Goal: Task Accomplishment & Management: Manage account settings

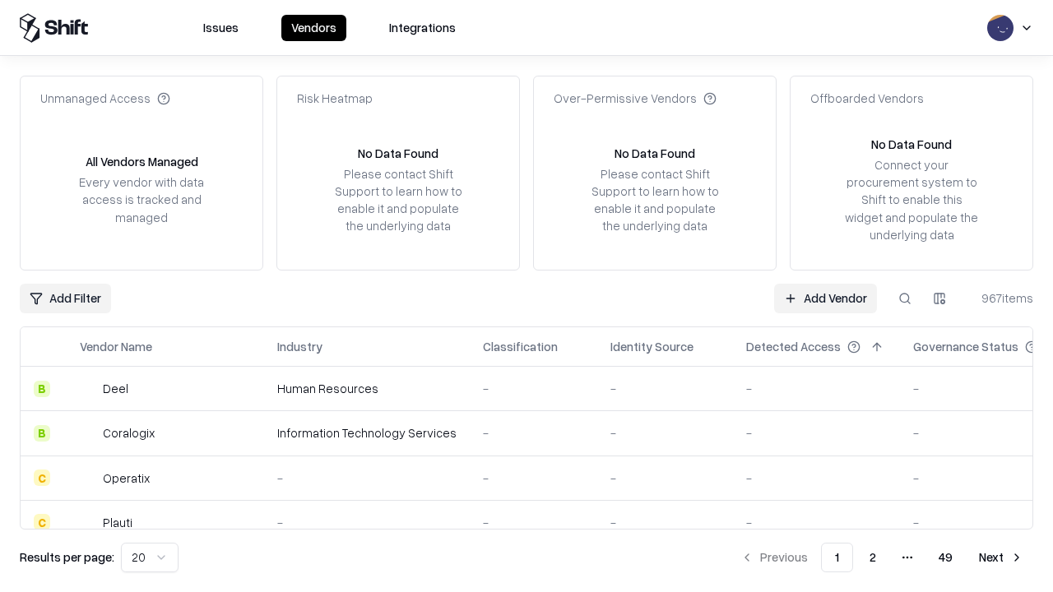
click at [825, 298] on link "Add Vendor" at bounding box center [825, 299] width 103 height 30
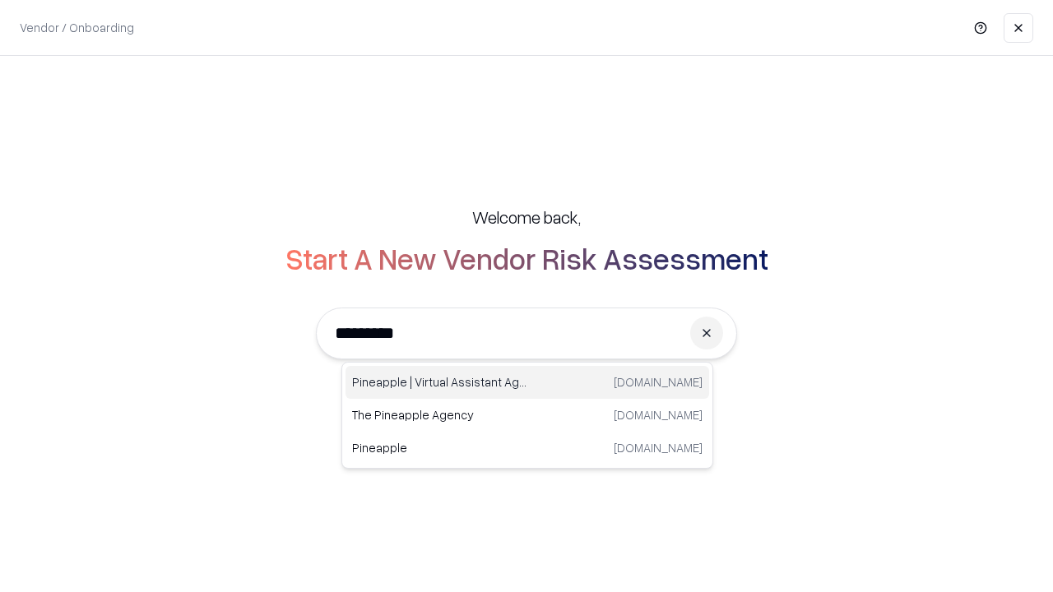
click at [527, 383] on div "Pineapple | Virtual Assistant Agency trypineapple.com" at bounding box center [528, 382] width 364 height 33
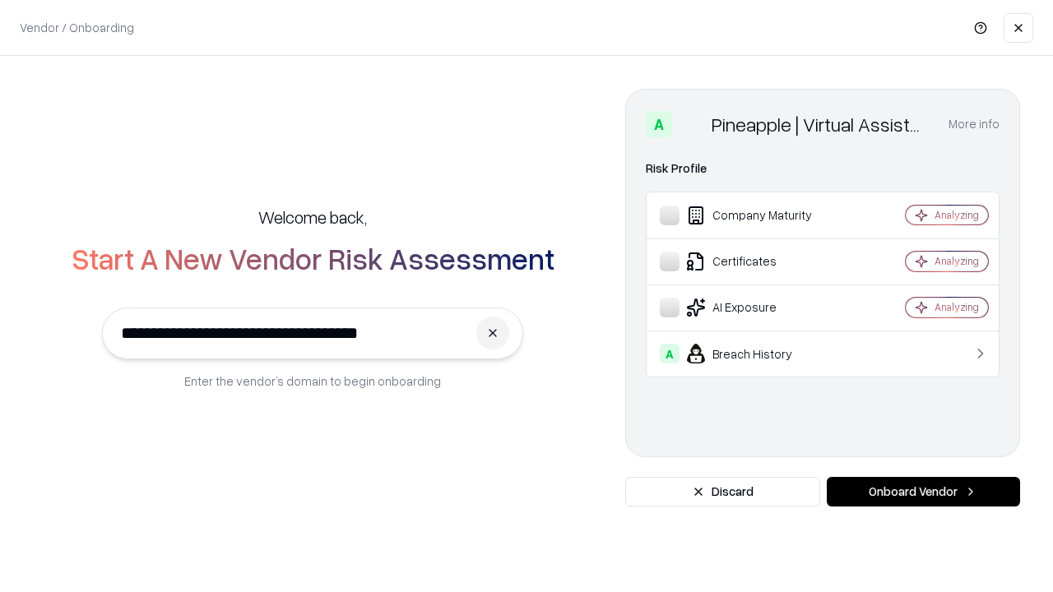
type input "**********"
click at [923, 492] on button "Onboard Vendor" at bounding box center [923, 492] width 193 height 30
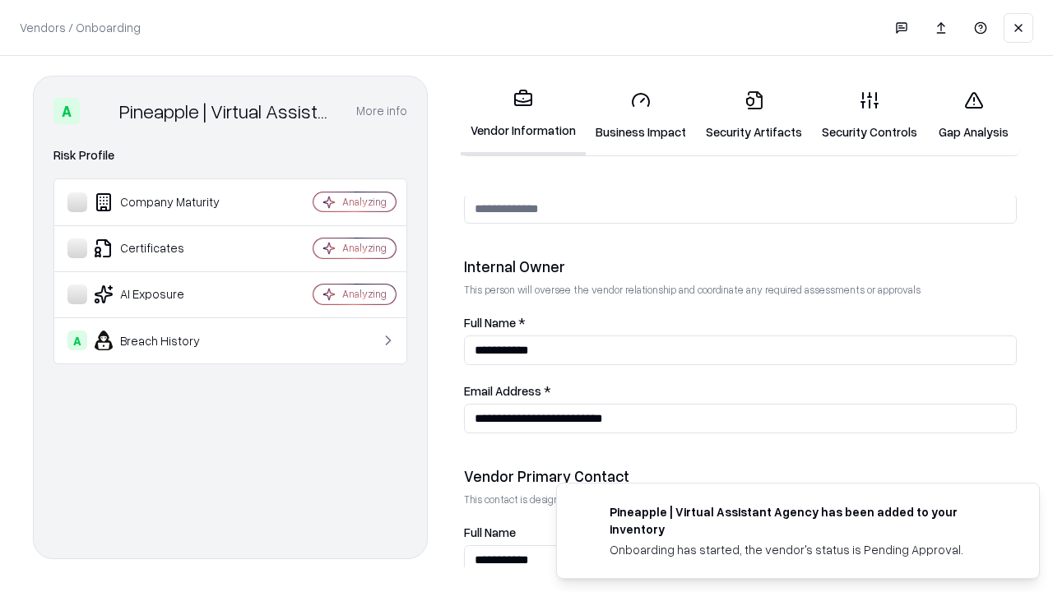
scroll to position [852, 0]
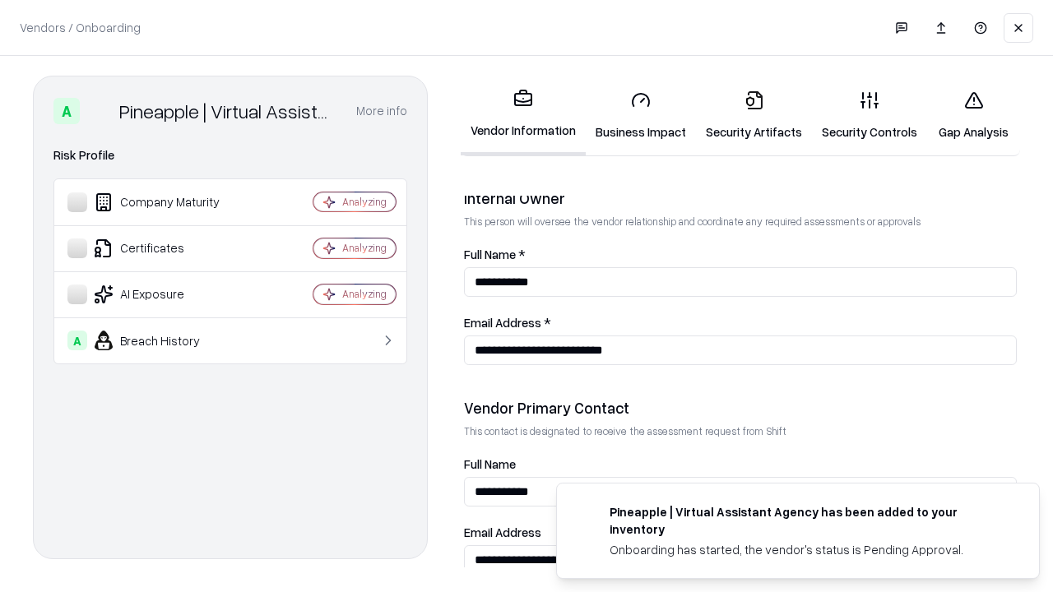
click at [641, 115] on link "Business Impact" at bounding box center [641, 115] width 110 height 77
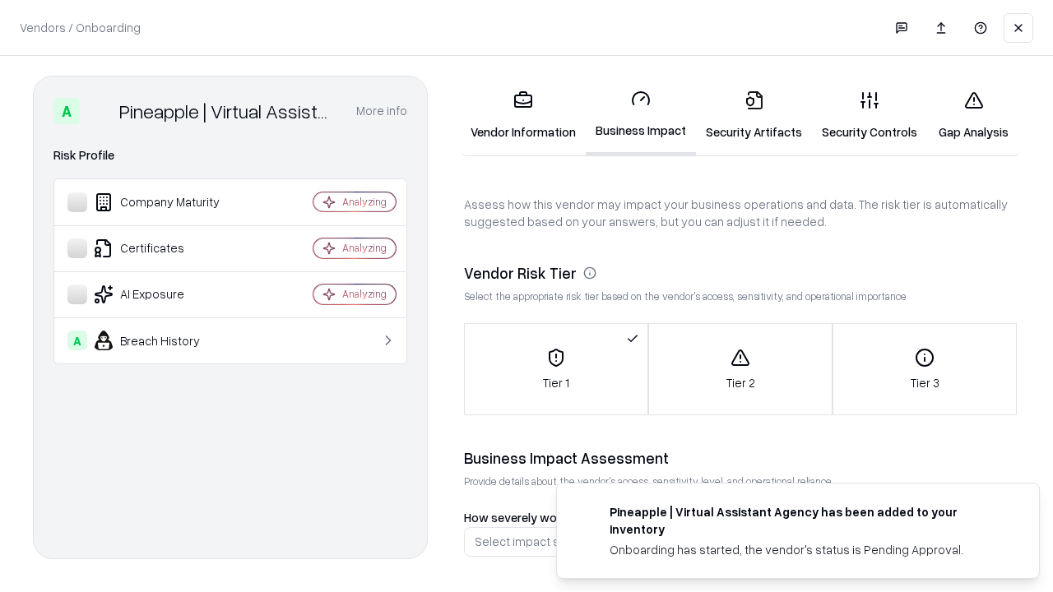
click at [754, 115] on link "Security Artifacts" at bounding box center [754, 115] width 116 height 77
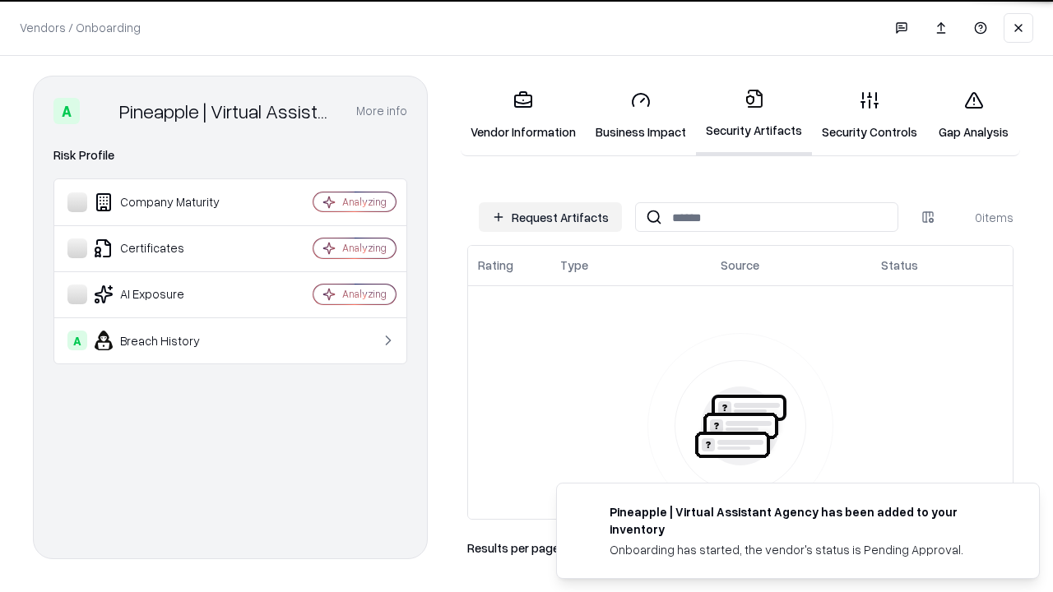
click at [550, 217] on button "Request Artifacts" at bounding box center [550, 217] width 143 height 30
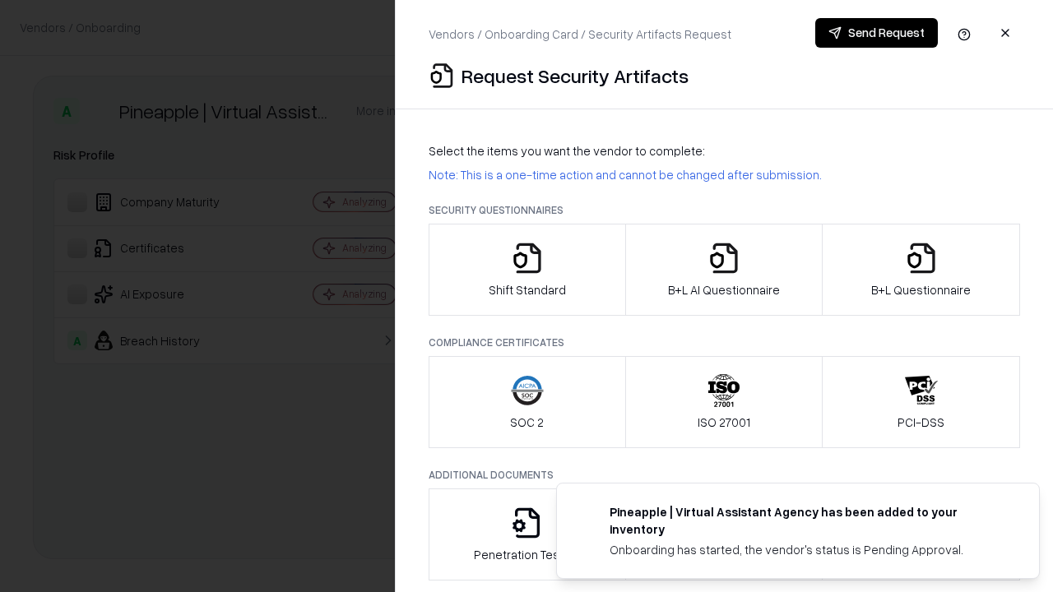
click at [527, 270] on icon "button" at bounding box center [527, 258] width 33 height 33
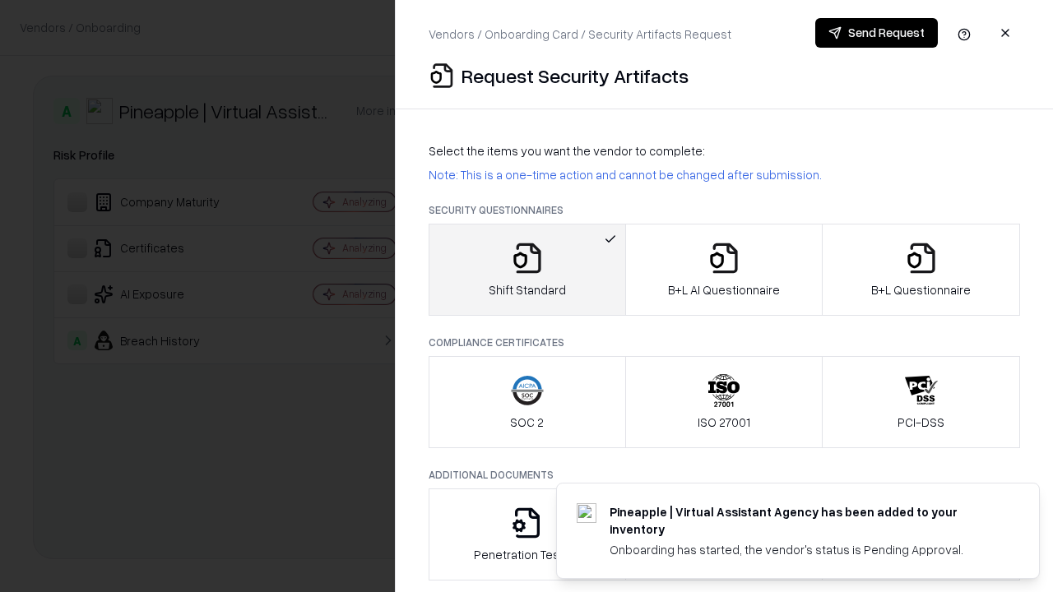
click at [876, 33] on button "Send Request" at bounding box center [876, 33] width 123 height 30
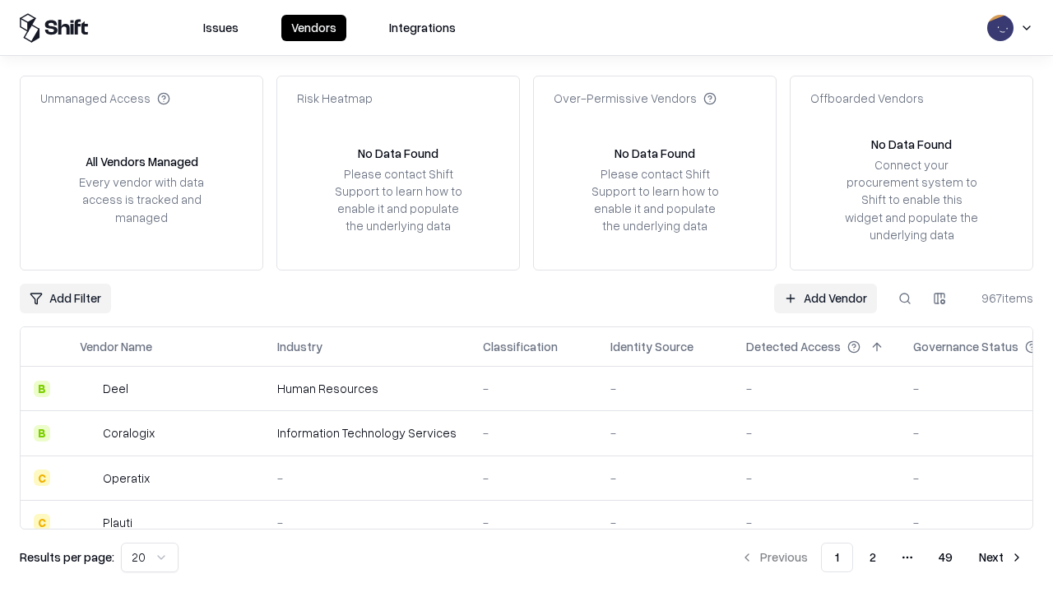
click at [905, 298] on button at bounding box center [905, 299] width 30 height 30
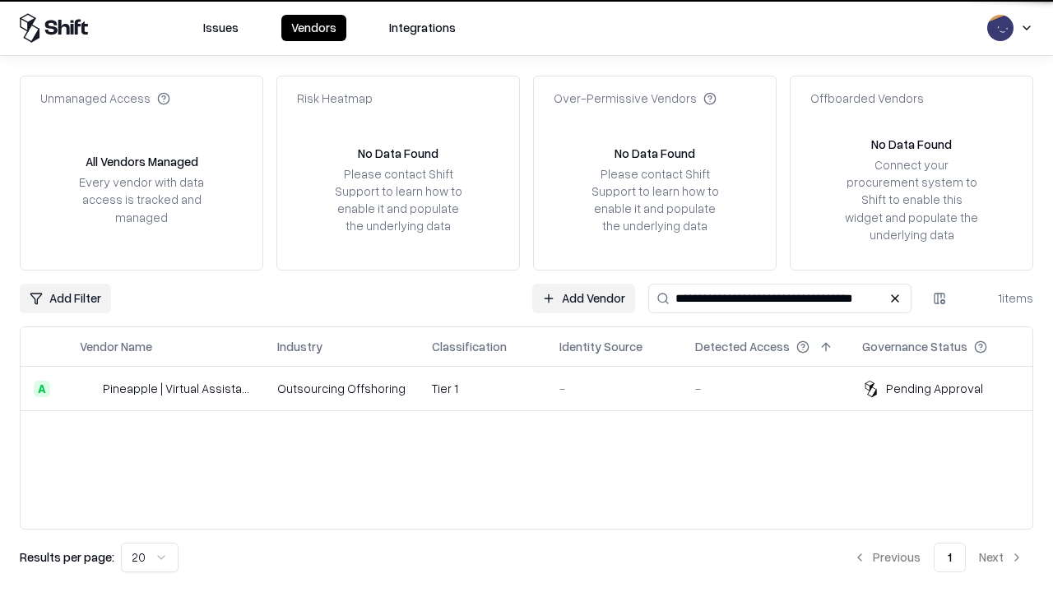
type input "**********"
click at [536, 388] on td "Tier 1" at bounding box center [483, 389] width 128 height 44
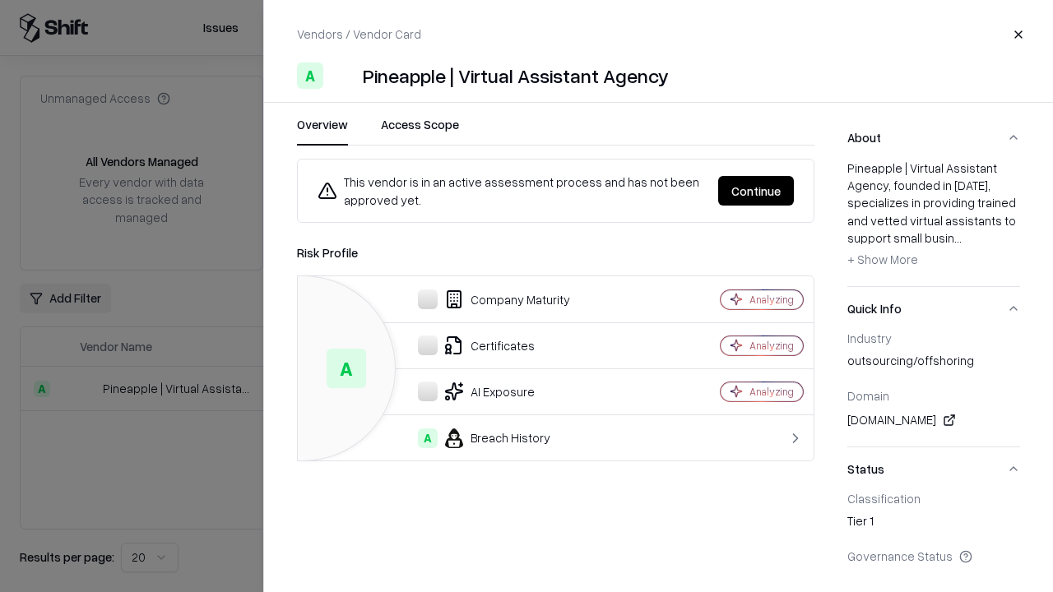
click at [756, 191] on button "Continue" at bounding box center [756, 191] width 76 height 30
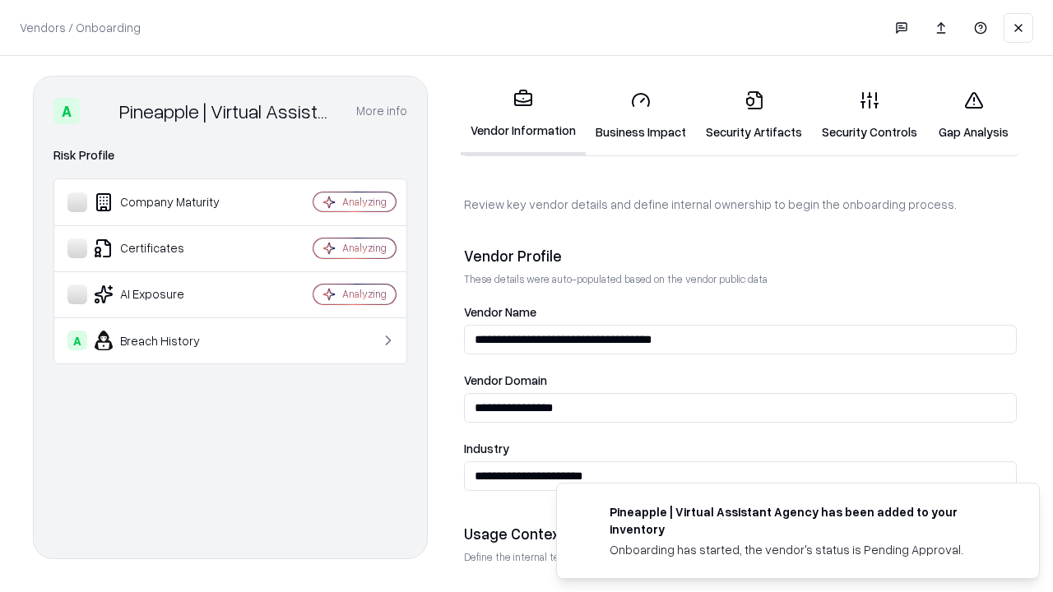
click at [754, 115] on link "Security Artifacts" at bounding box center [754, 115] width 116 height 77
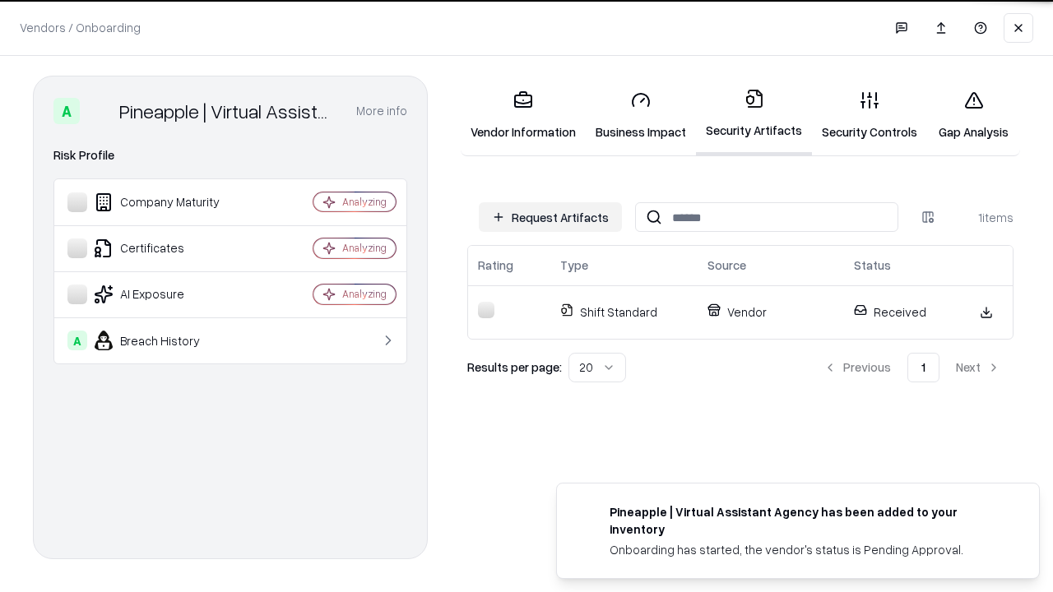
click at [870, 115] on link "Security Controls" at bounding box center [869, 115] width 115 height 77
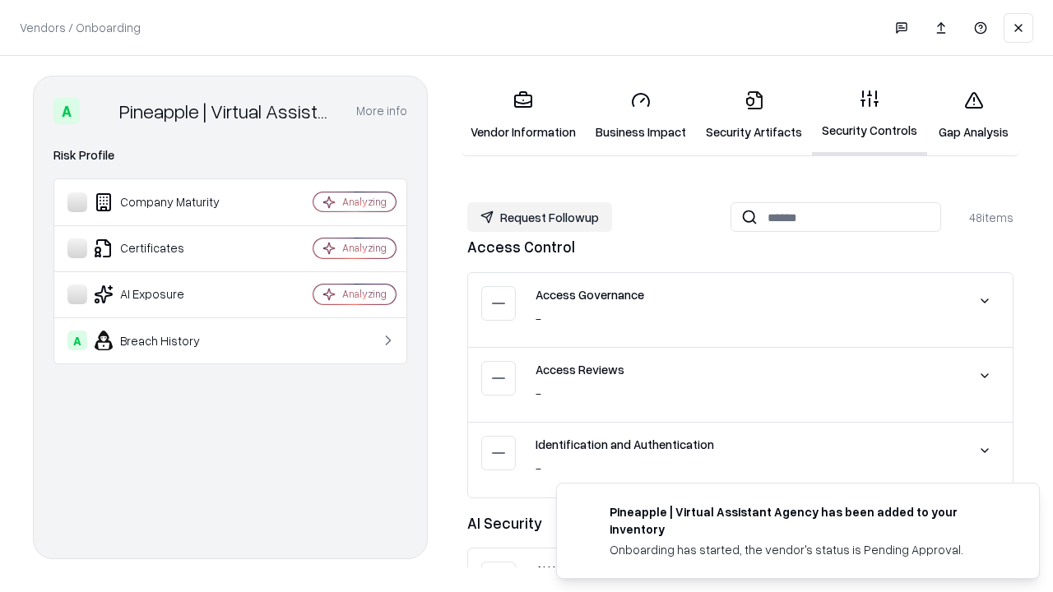
click at [540, 217] on button "Request Followup" at bounding box center [539, 217] width 145 height 30
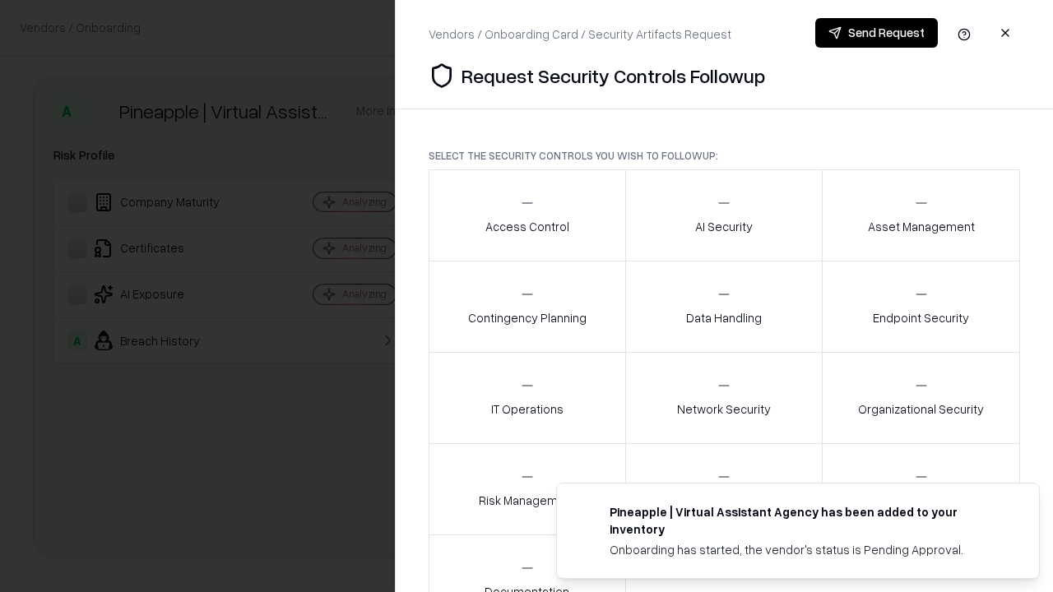
click at [527, 216] on div "Access Control" at bounding box center [527, 215] width 84 height 40
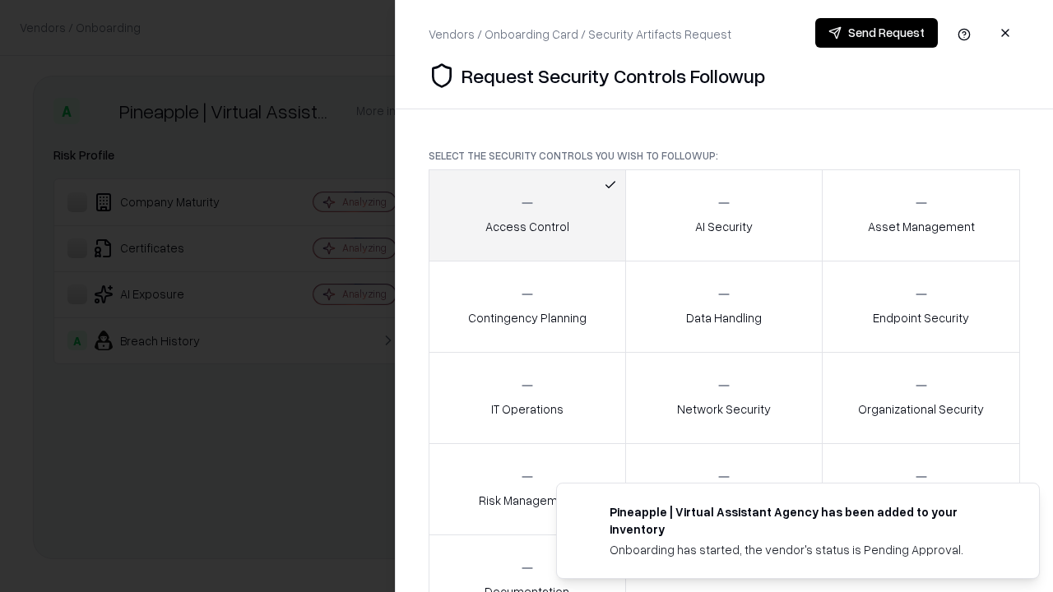
click at [876, 33] on button "Send Request" at bounding box center [876, 33] width 123 height 30
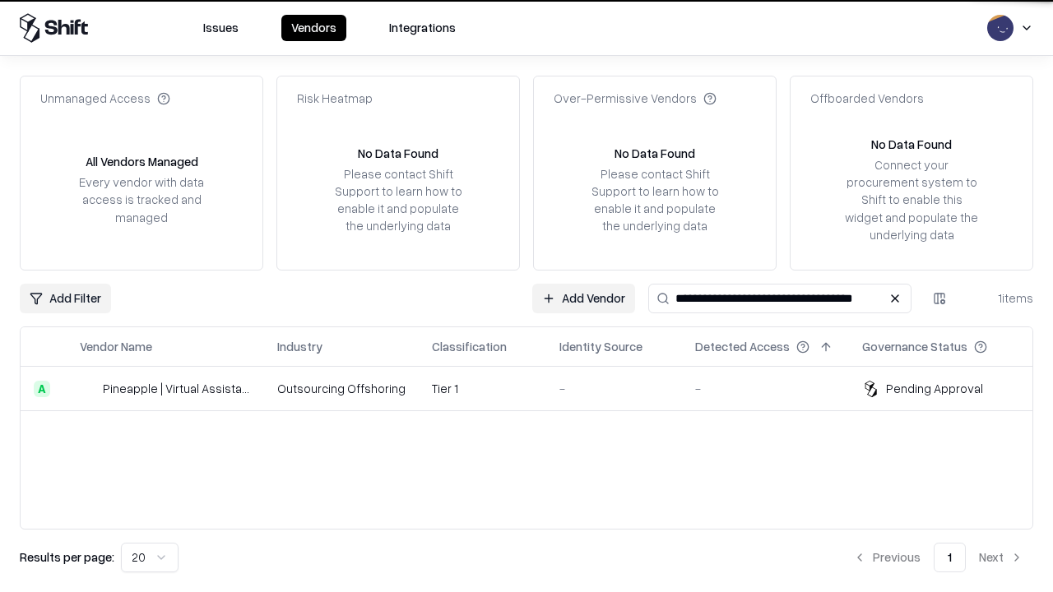
type input "**********"
click at [536, 388] on td "Tier 1" at bounding box center [483, 389] width 128 height 44
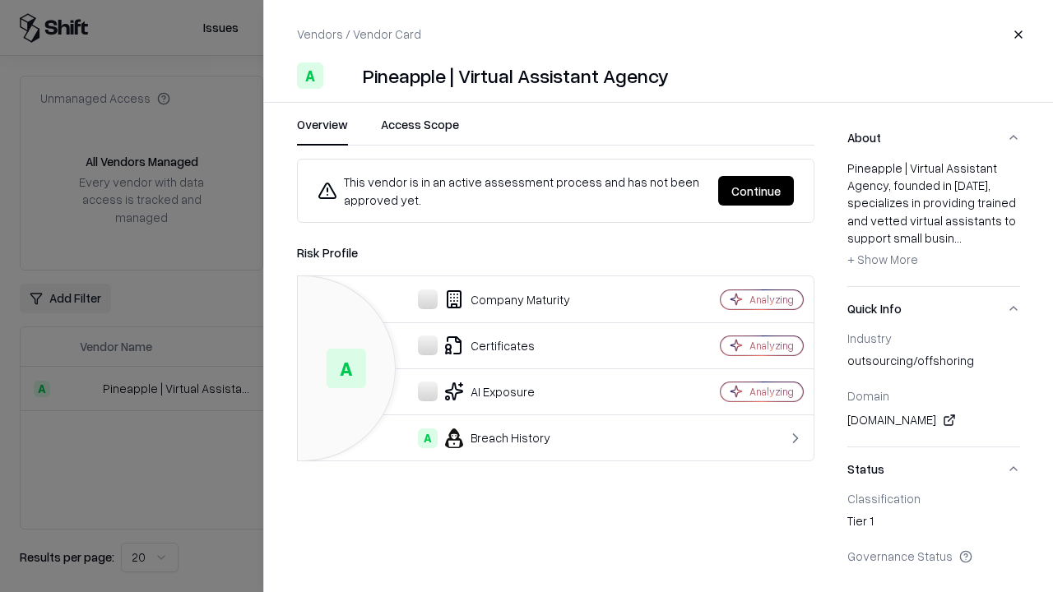
click at [756, 191] on button "Continue" at bounding box center [756, 191] width 76 height 30
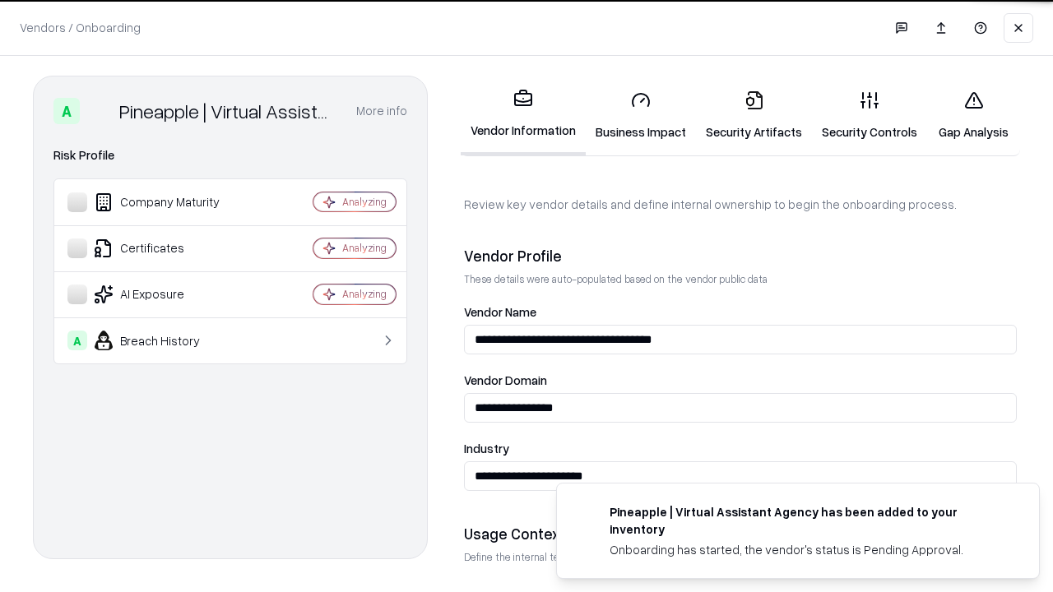
click at [973, 115] on link "Gap Analysis" at bounding box center [973, 115] width 93 height 77
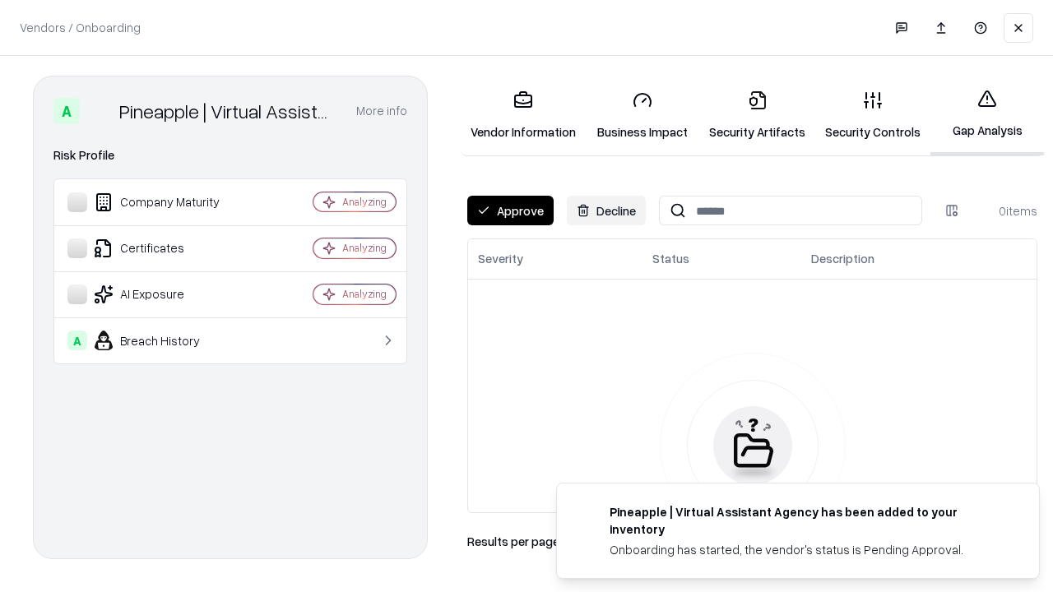
click at [510, 211] on button "Approve" at bounding box center [510, 211] width 86 height 30
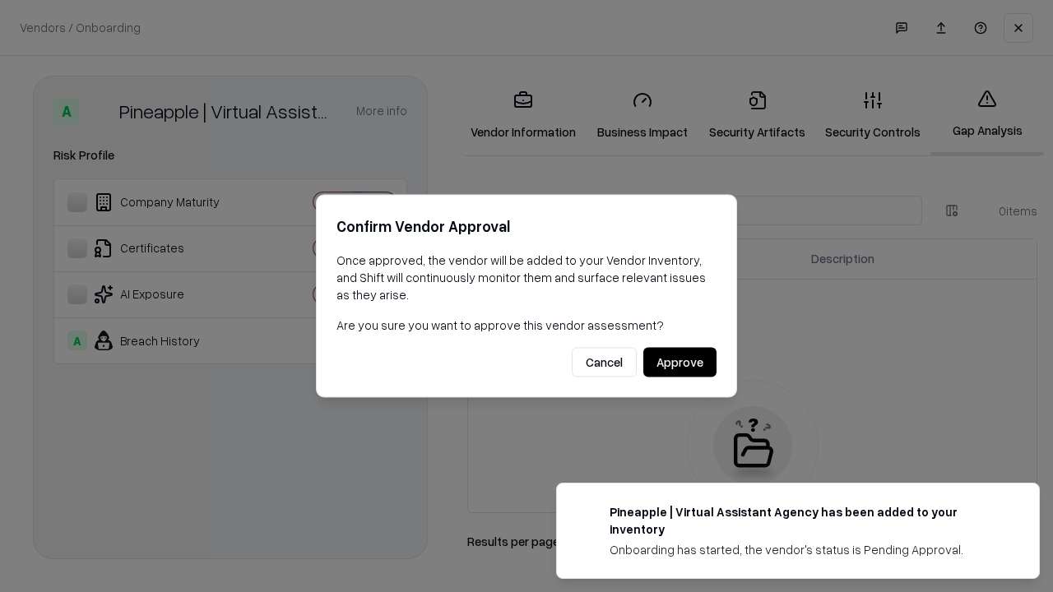
click at [680, 362] on button "Approve" at bounding box center [679, 363] width 73 height 30
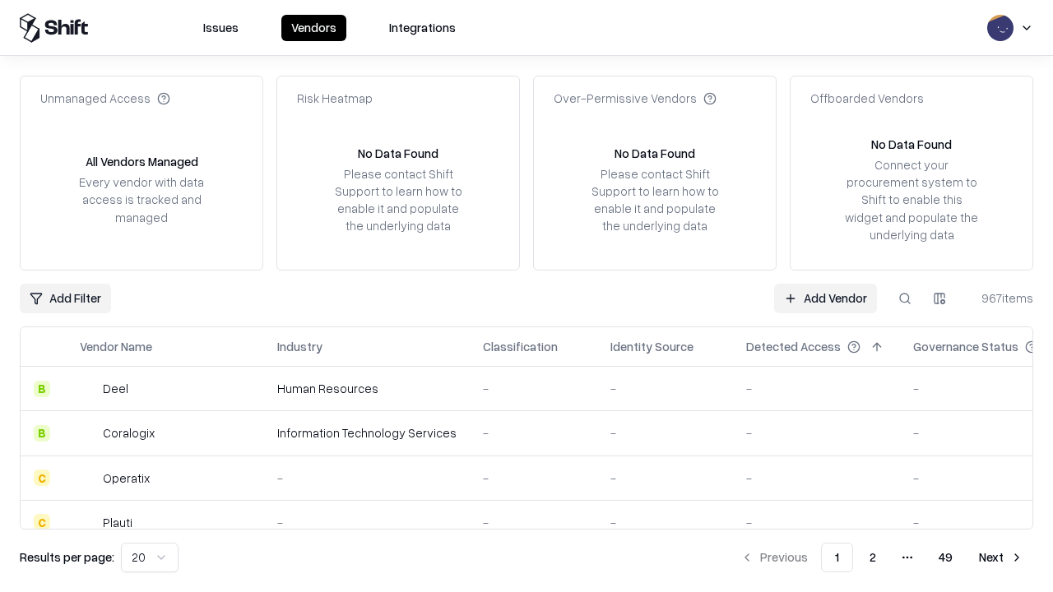
type input "**********"
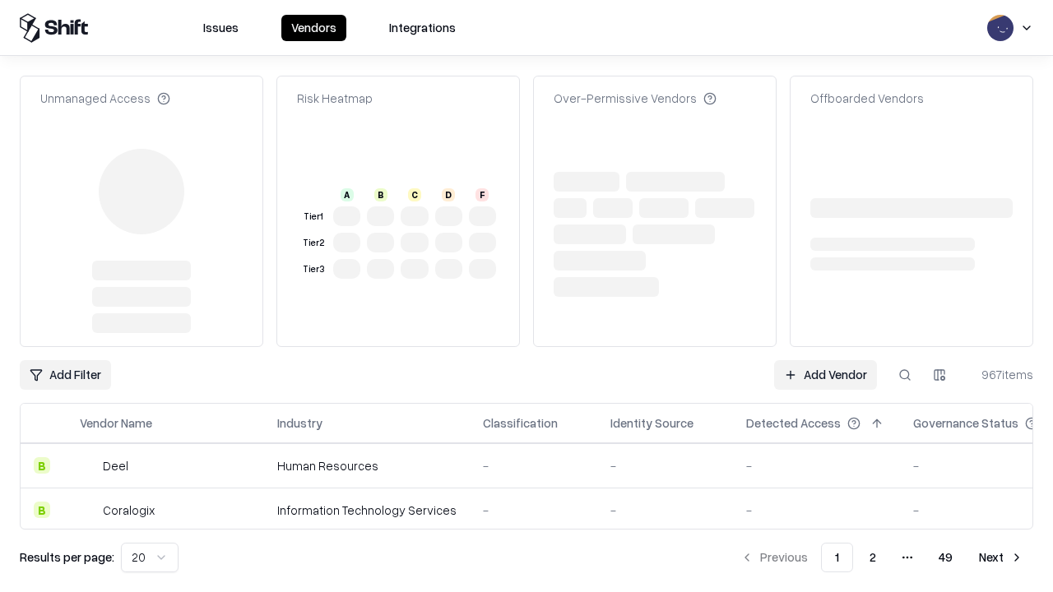
click at [825, 360] on link "Add Vendor" at bounding box center [825, 375] width 103 height 30
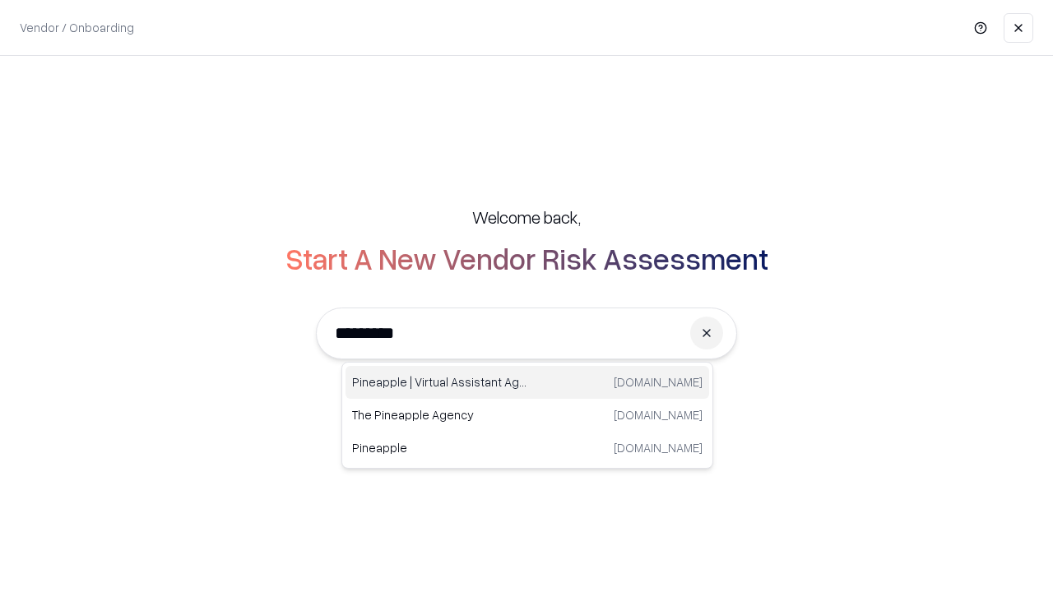
click at [527, 383] on div "Pineapple | Virtual Assistant Agency trypineapple.com" at bounding box center [528, 382] width 364 height 33
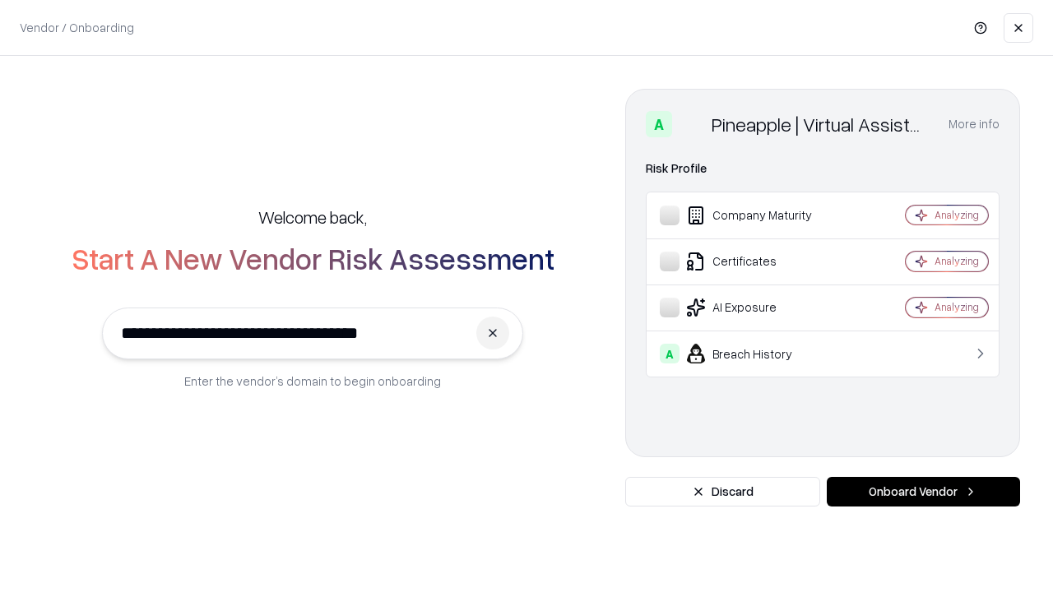
type input "**********"
click at [923, 492] on button "Onboard Vendor" at bounding box center [923, 492] width 193 height 30
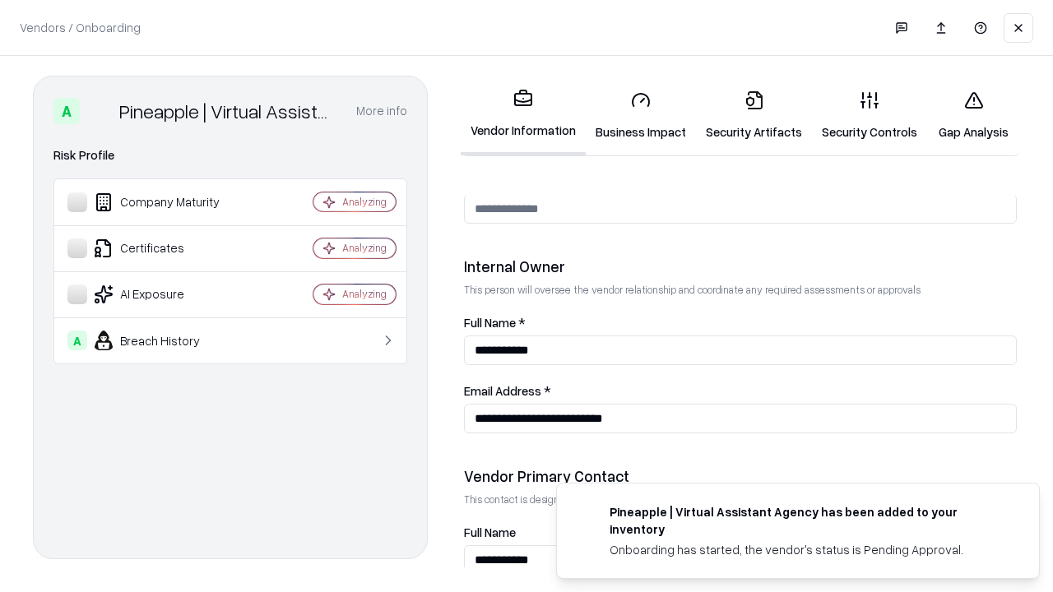
scroll to position [852, 0]
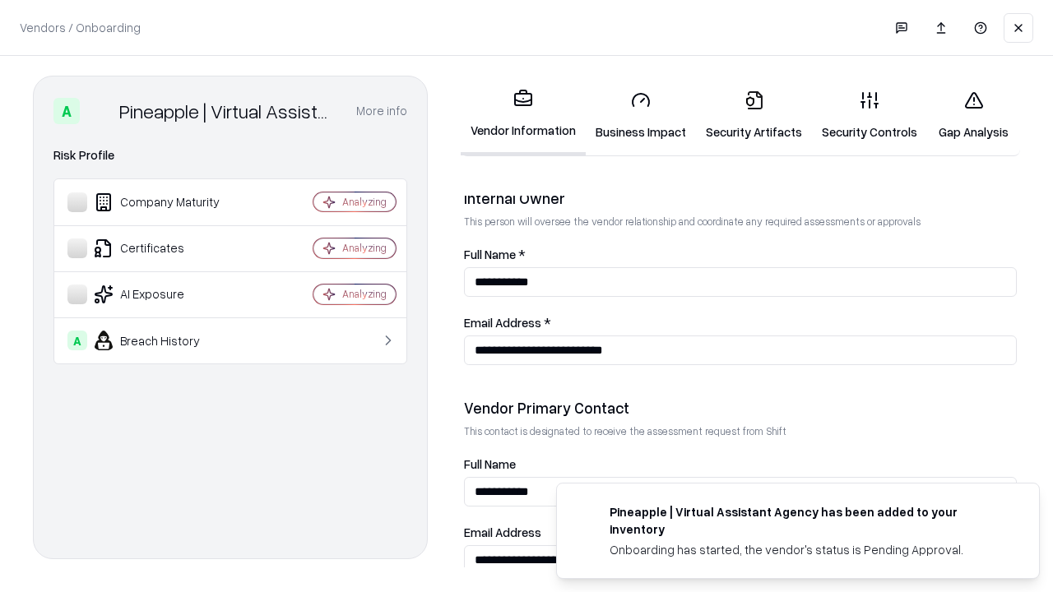
click at [973, 115] on link "Gap Analysis" at bounding box center [973, 115] width 93 height 77
